Goal: Check status: Check status

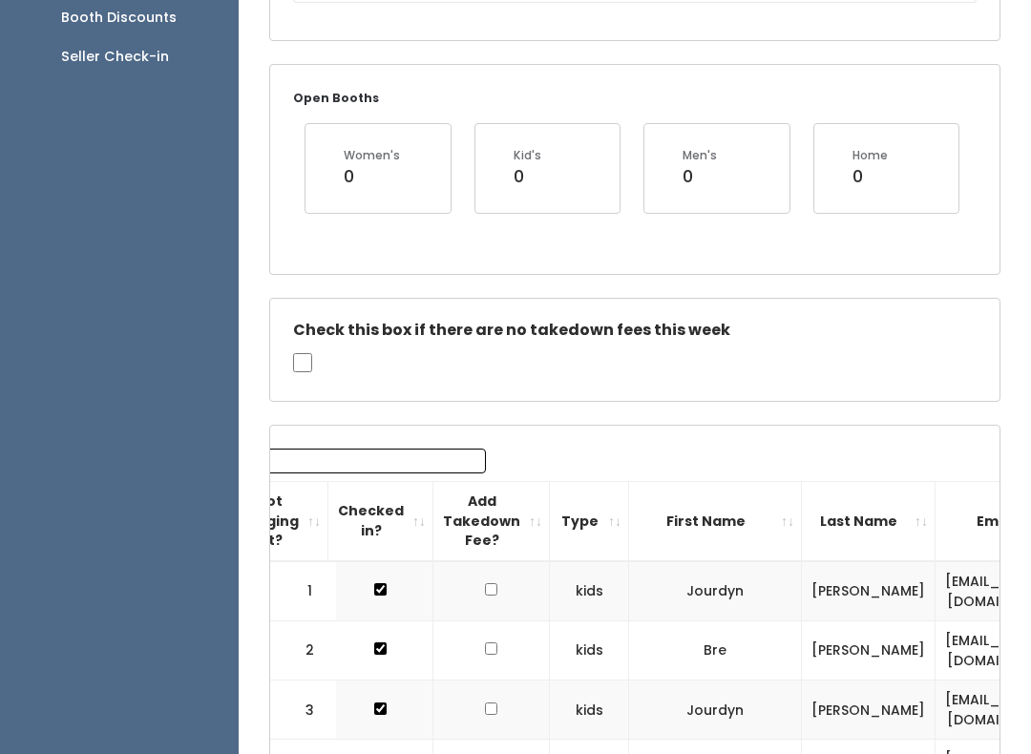
scroll to position [0, 95]
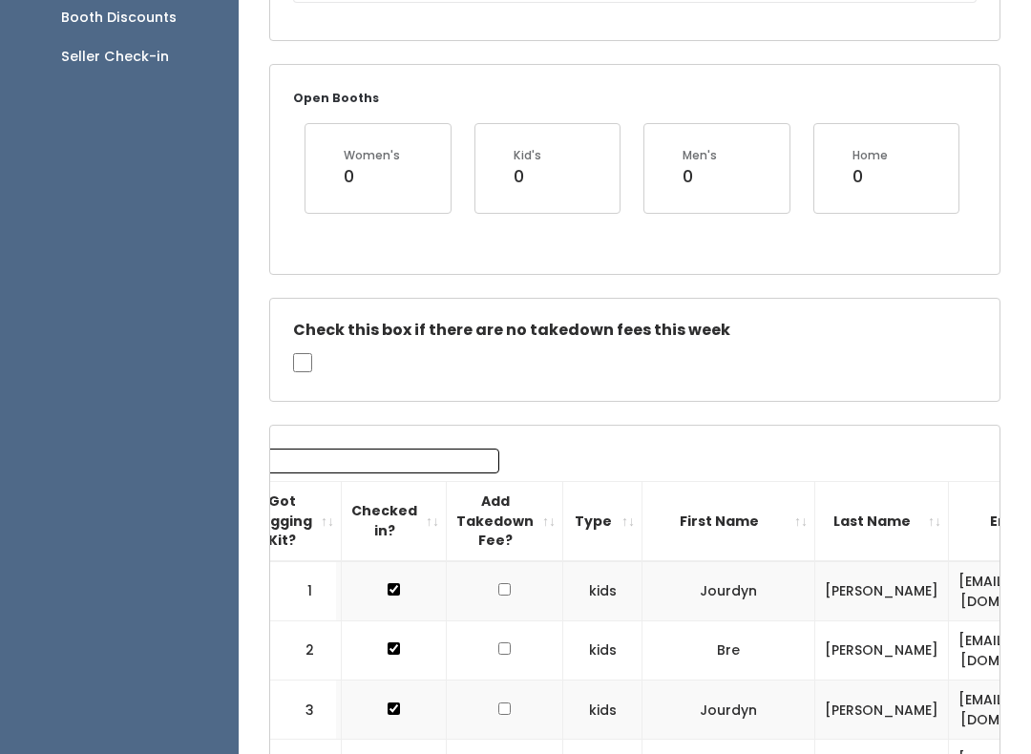
click at [418, 455] on input "Search:" at bounding box center [377, 461] width 243 height 25
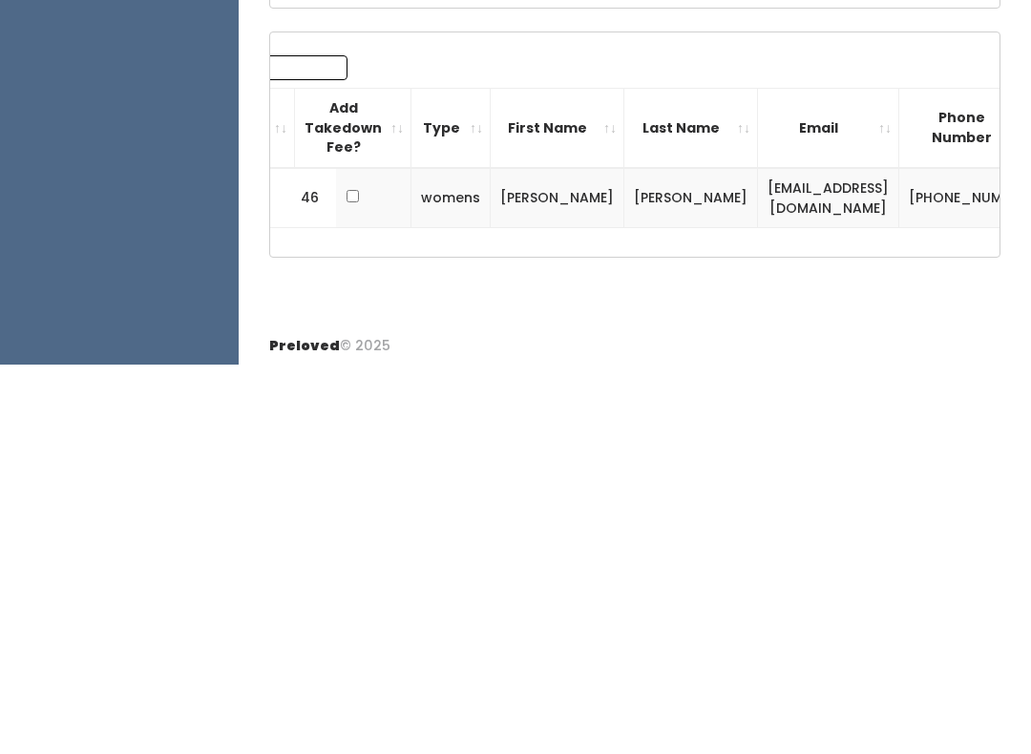
scroll to position [0, 246]
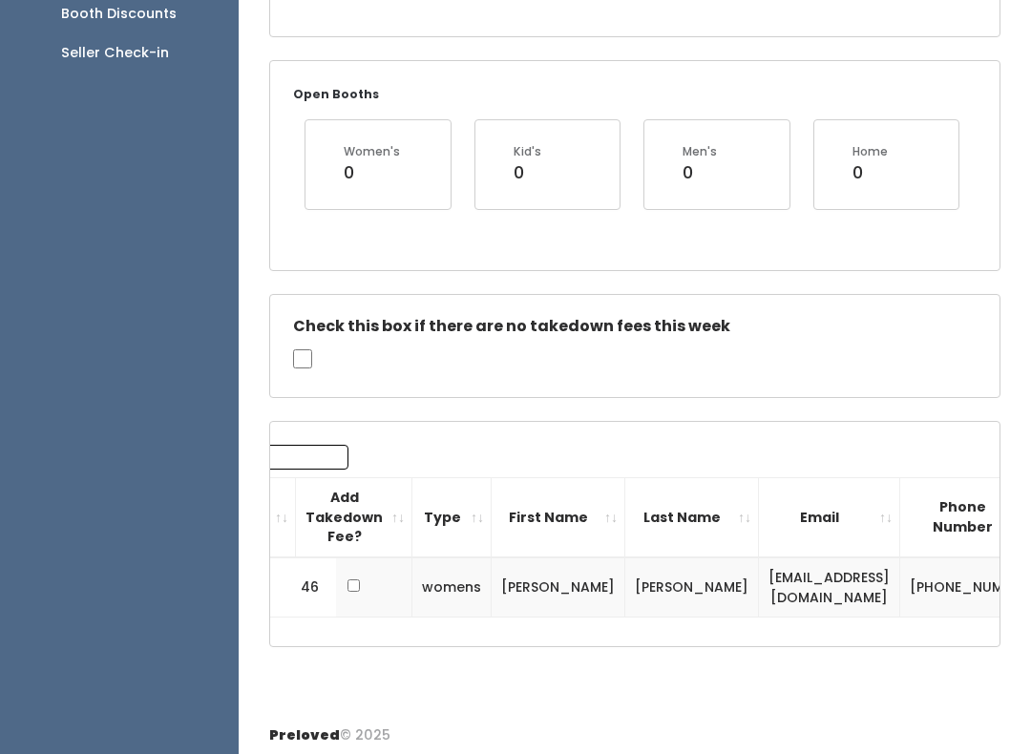
copy td "[PERSON_NAME]"
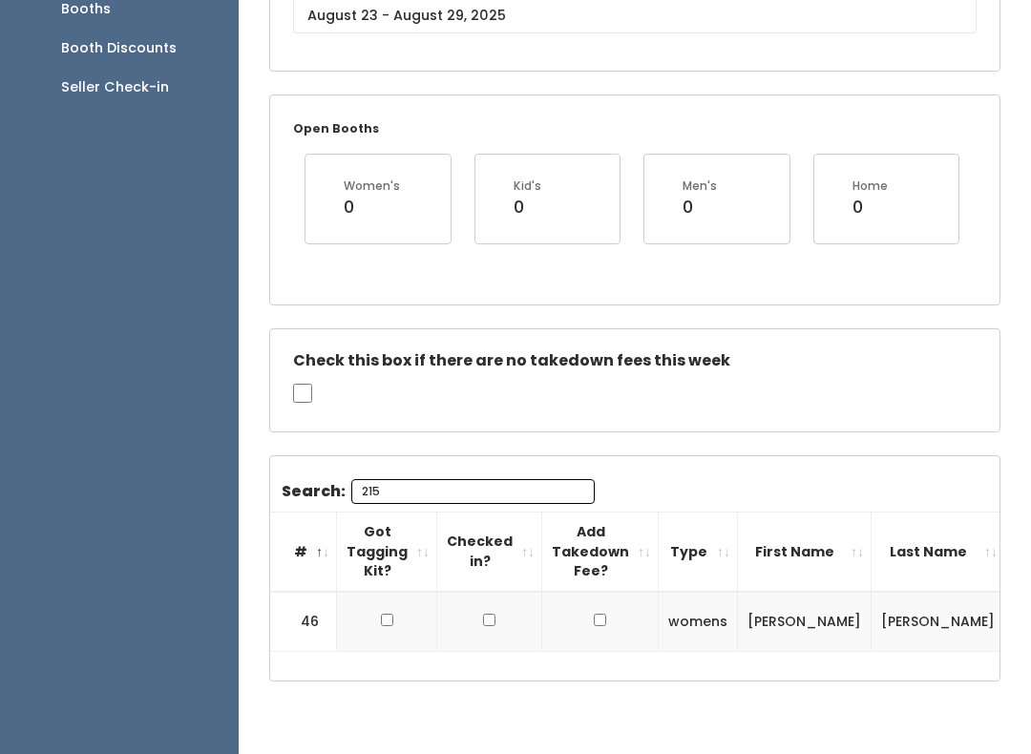
scroll to position [0, 0]
click at [510, 480] on input "215" at bounding box center [472, 492] width 243 height 25
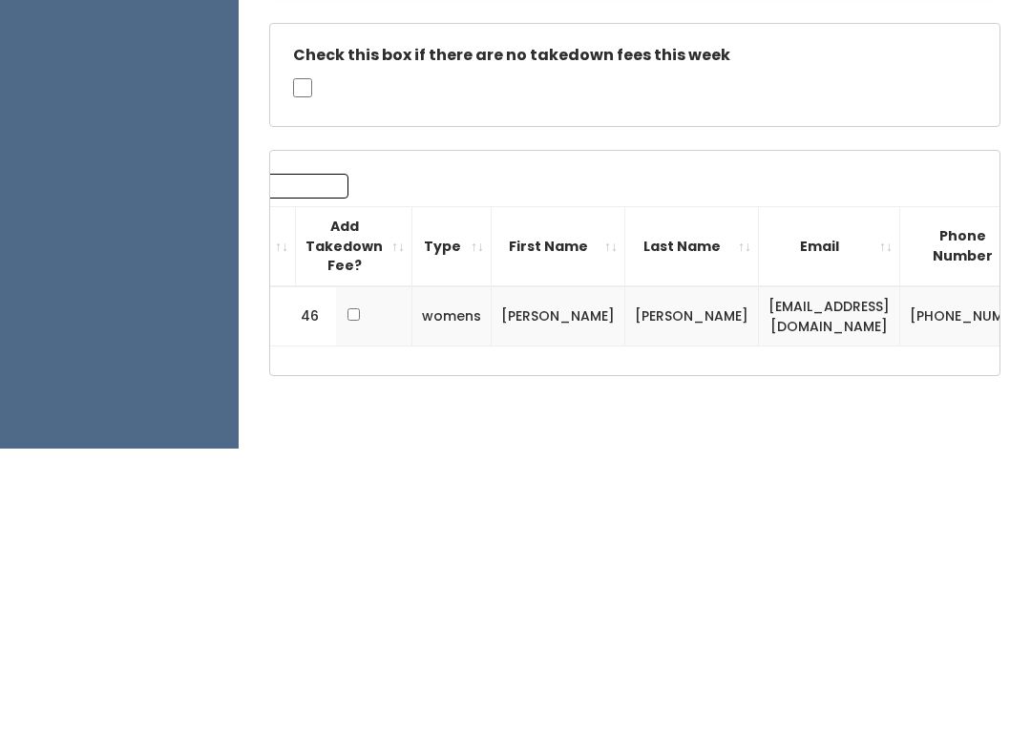
scroll to position [0, 246]
click at [289, 480] on input "215" at bounding box center [226, 492] width 243 height 25
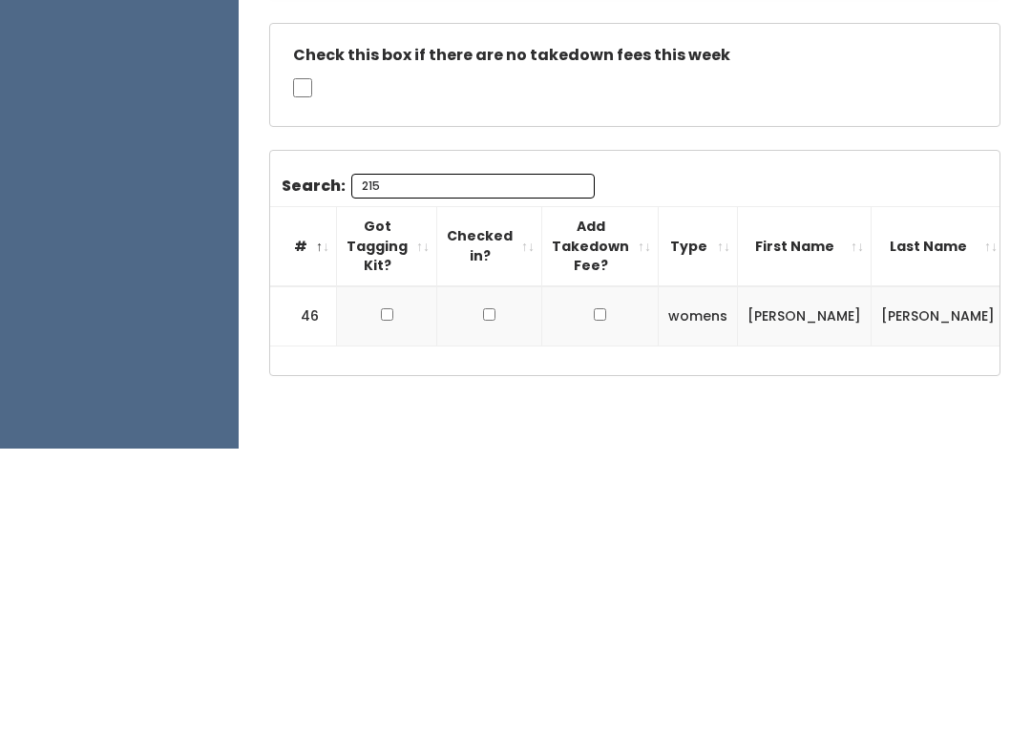
scroll to position [0, 0]
click at [462, 480] on input "215" at bounding box center [472, 492] width 243 height 25
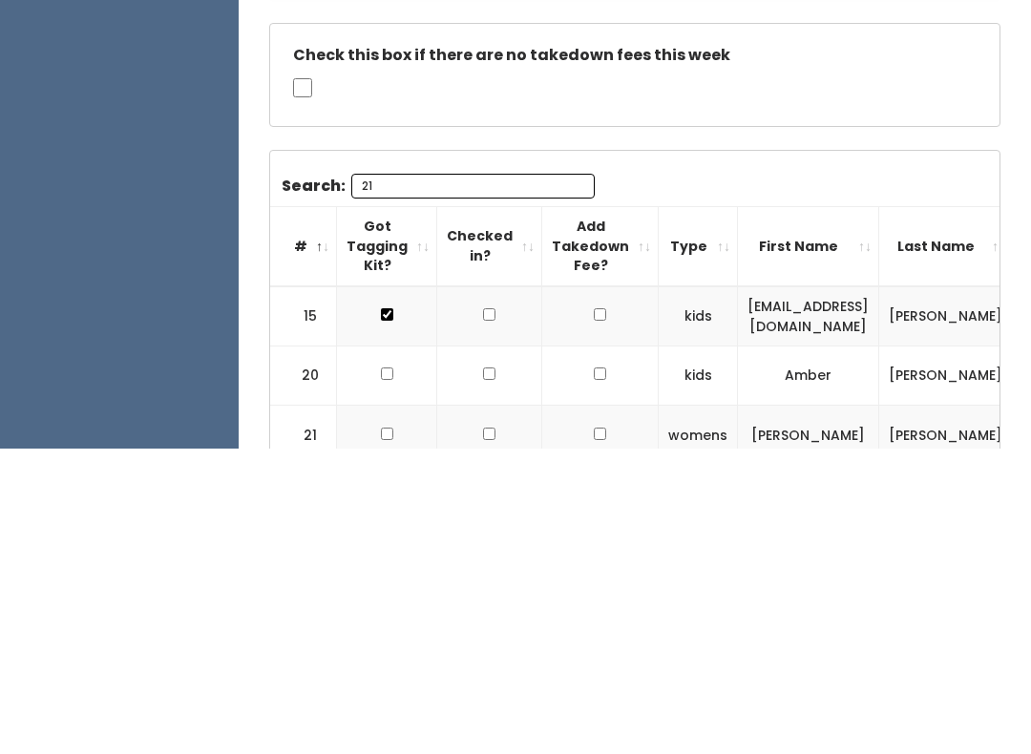
type input "2"
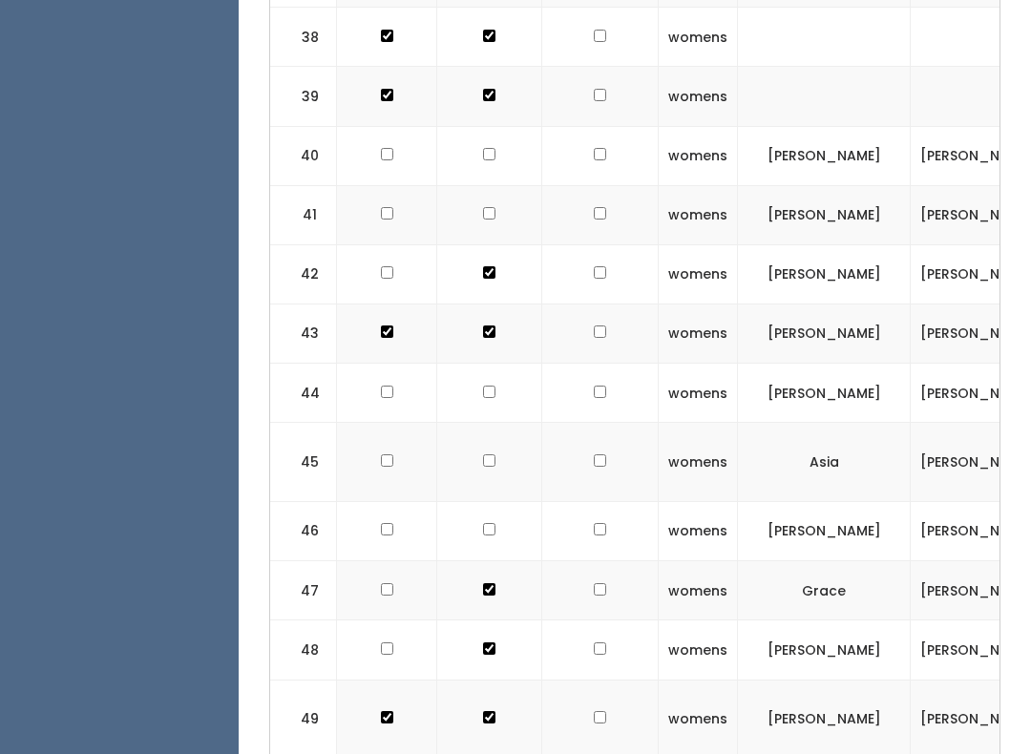
scroll to position [3267, 0]
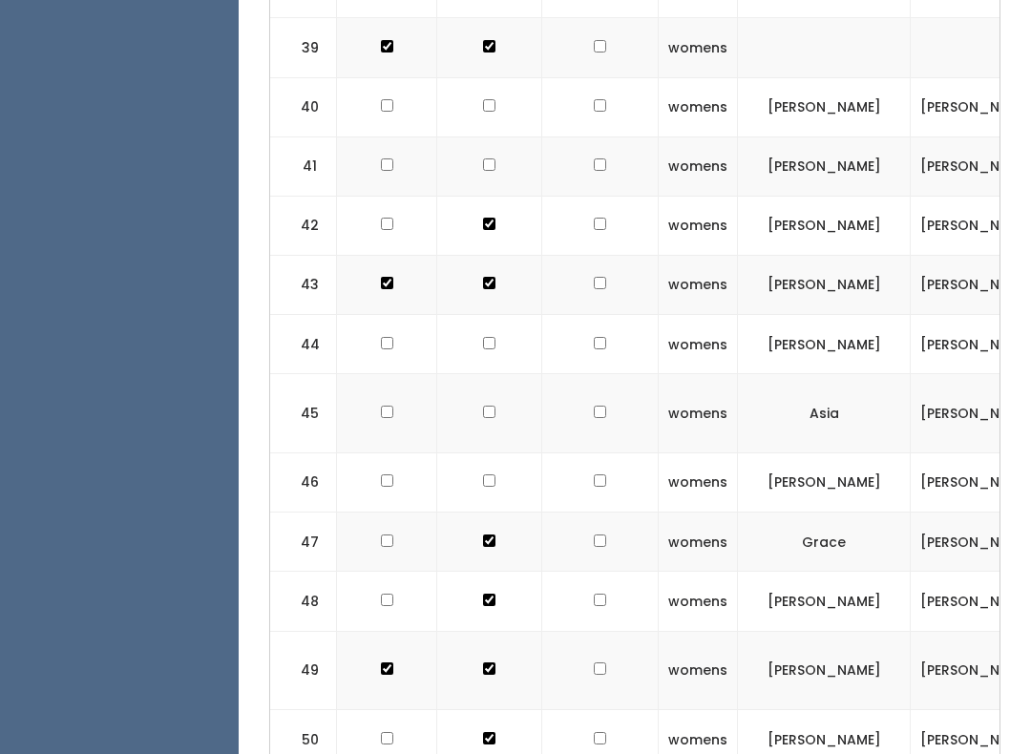
checkbox input "true"
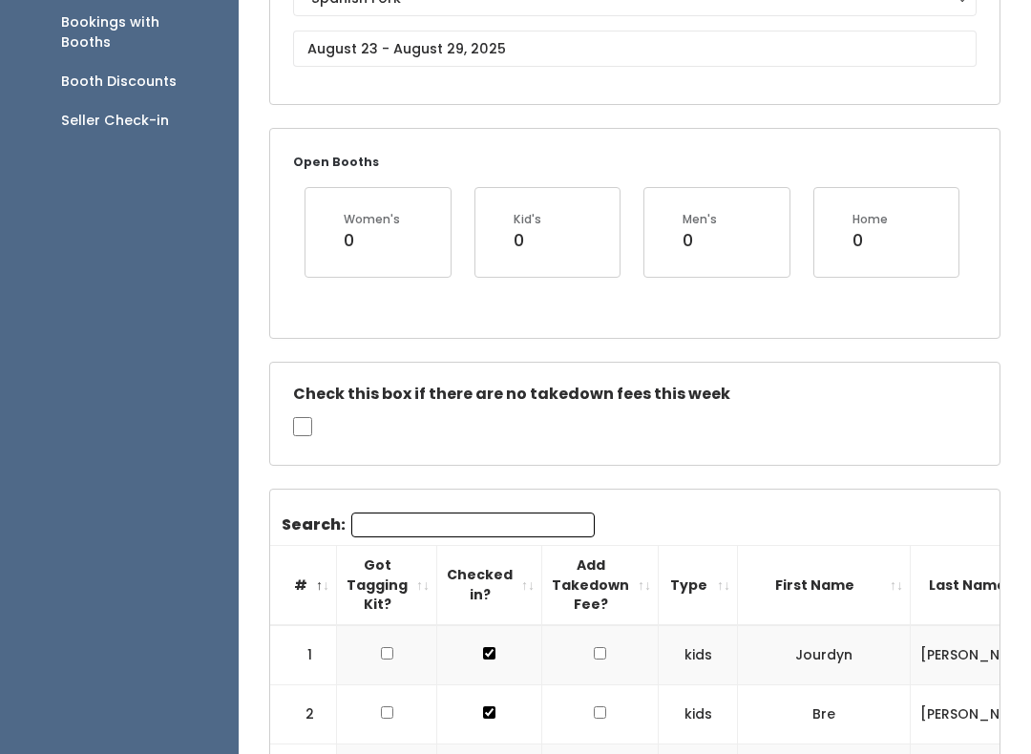
scroll to position [236, 0]
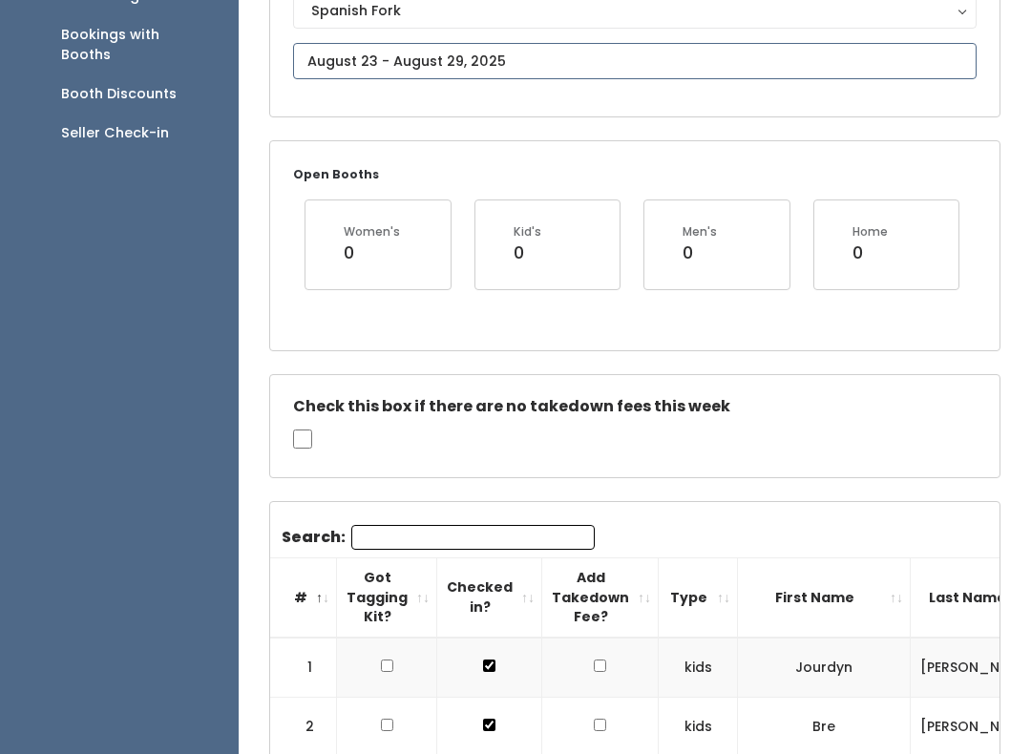
click at [525, 60] on input "text" at bounding box center [634, 61] width 683 height 36
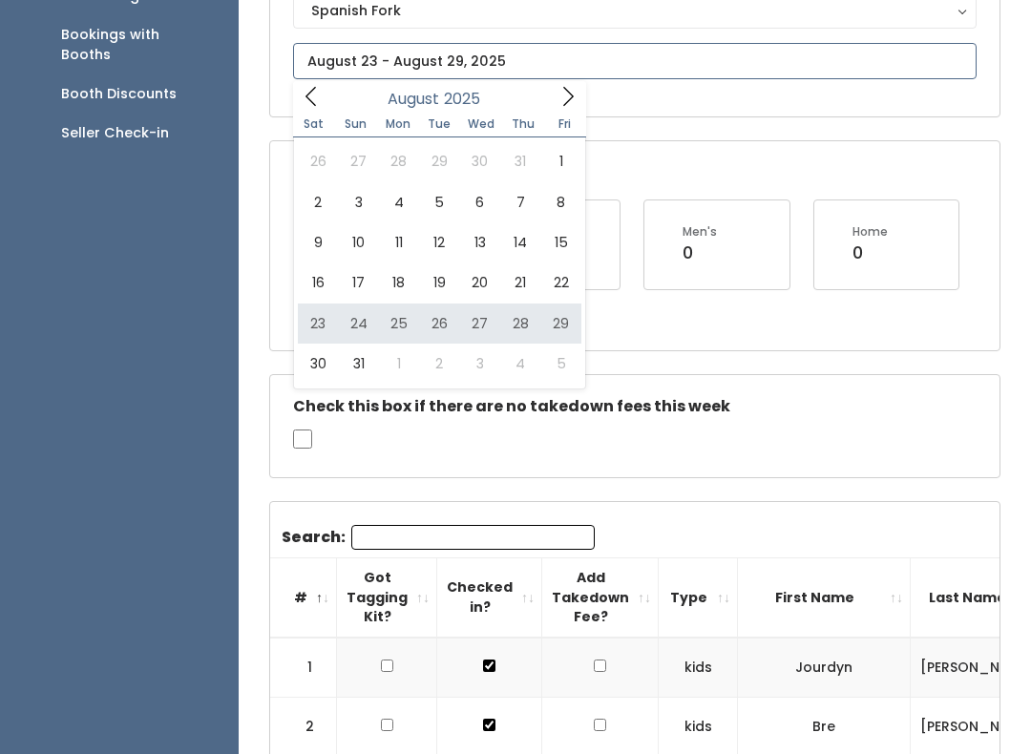
type input "[DATE] to [DATE]"
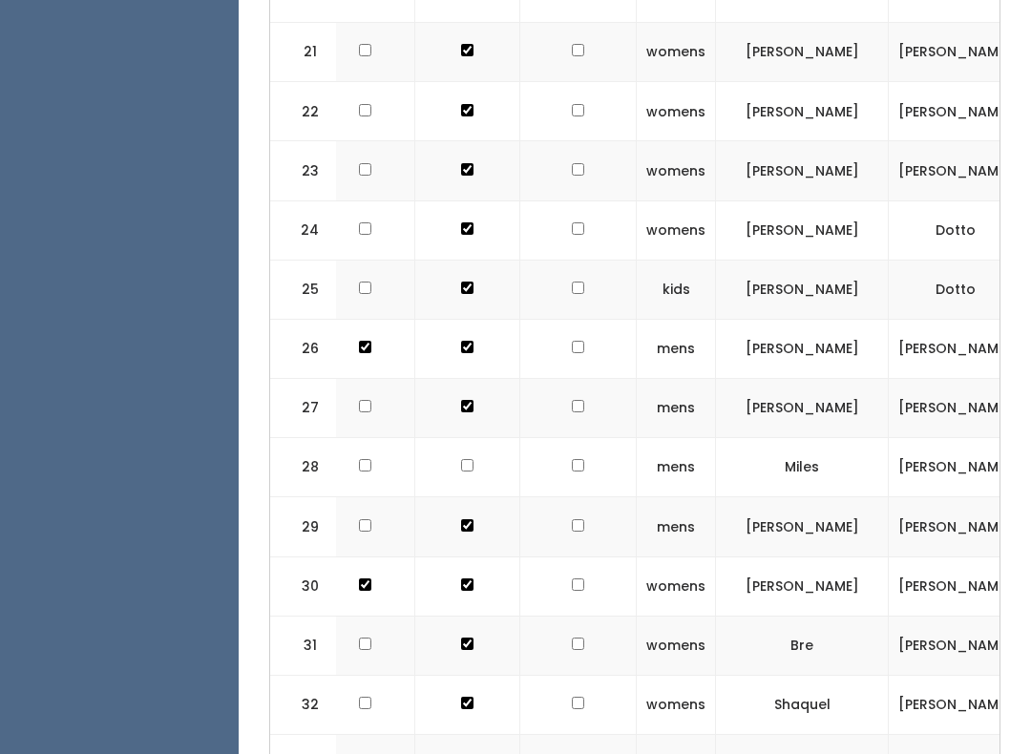
scroll to position [0, 26]
